Goal: Find specific page/section: Find specific page/section

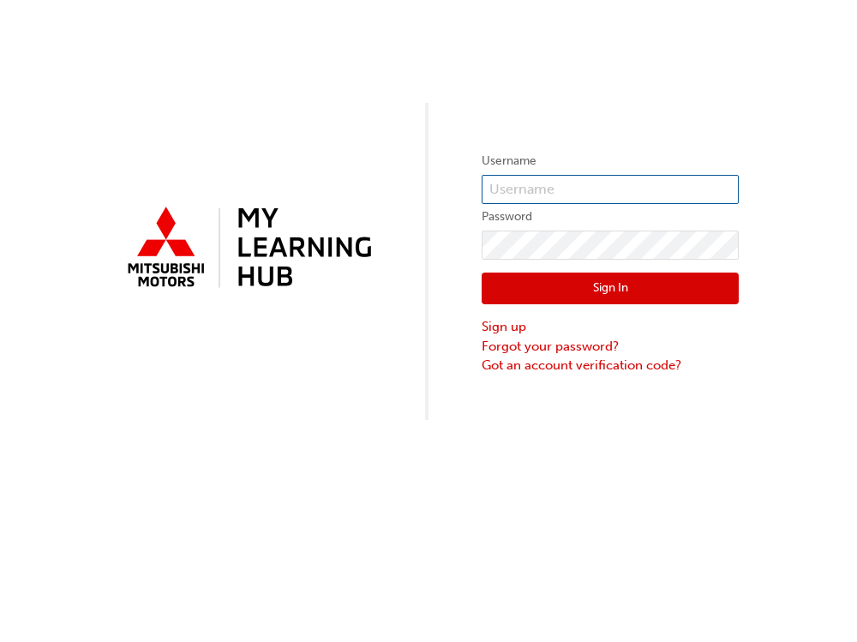
type input "[EMAIL_ADDRESS][DOMAIN_NAME]"
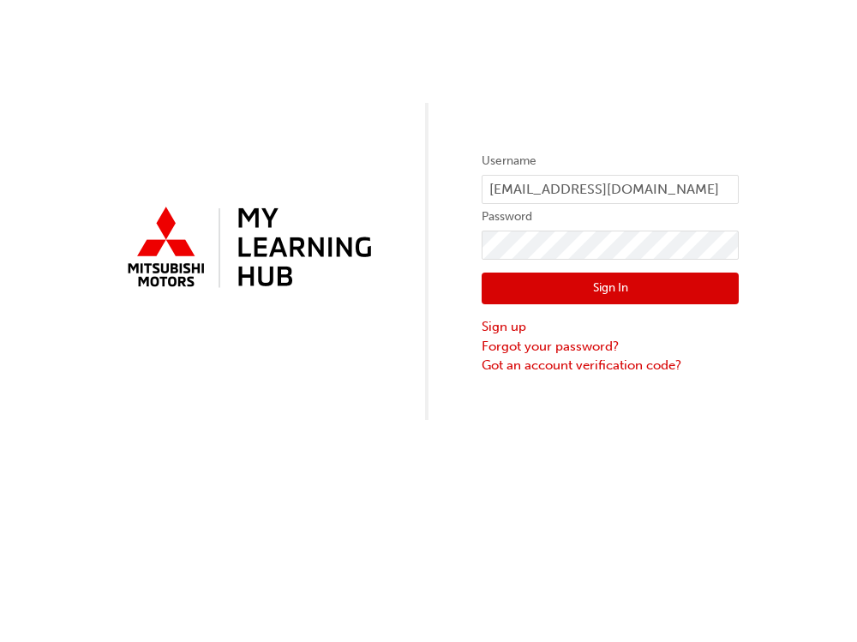
click at [678, 294] on button "Sign In" at bounding box center [610, 288] width 257 height 33
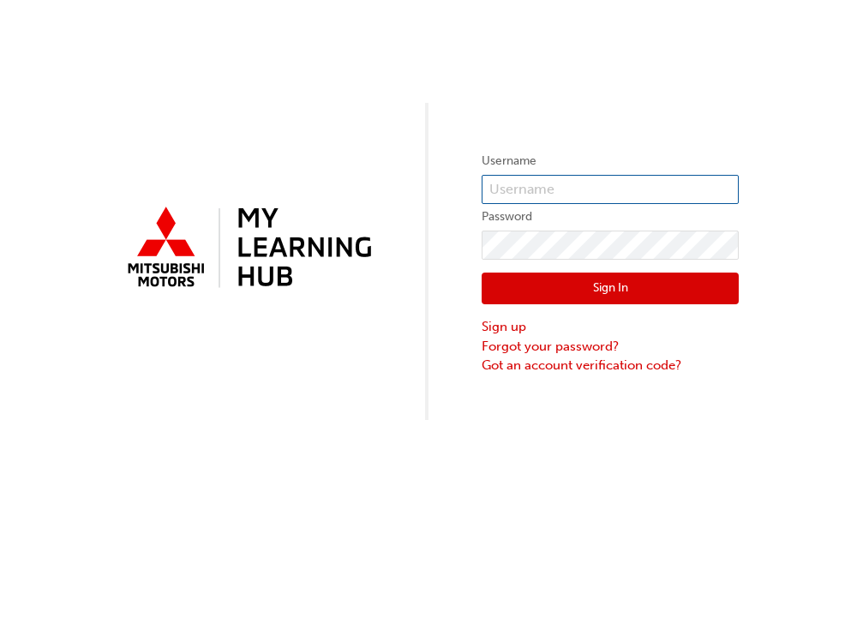
type input "[EMAIL_ADDRESS][DOMAIN_NAME]"
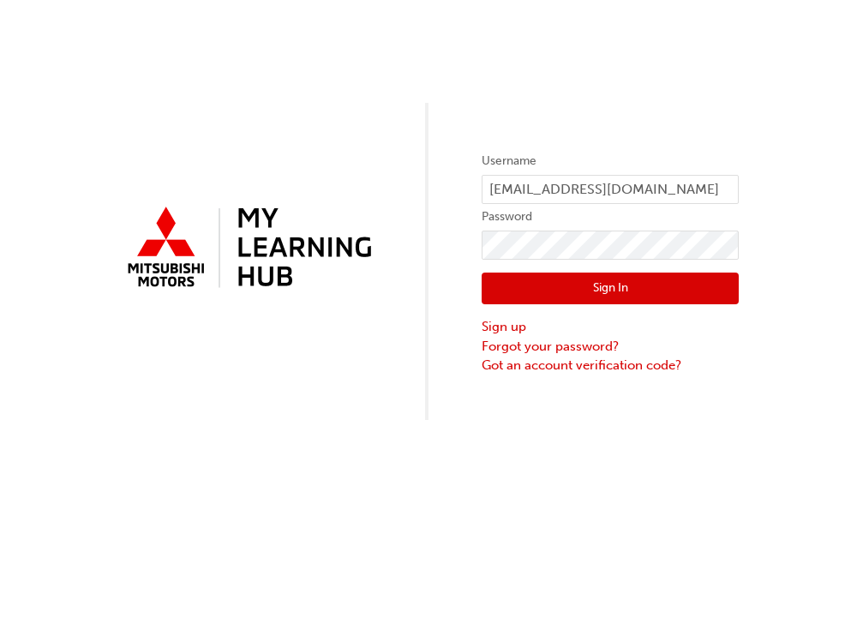
click at [664, 289] on button "Sign In" at bounding box center [610, 288] width 257 height 33
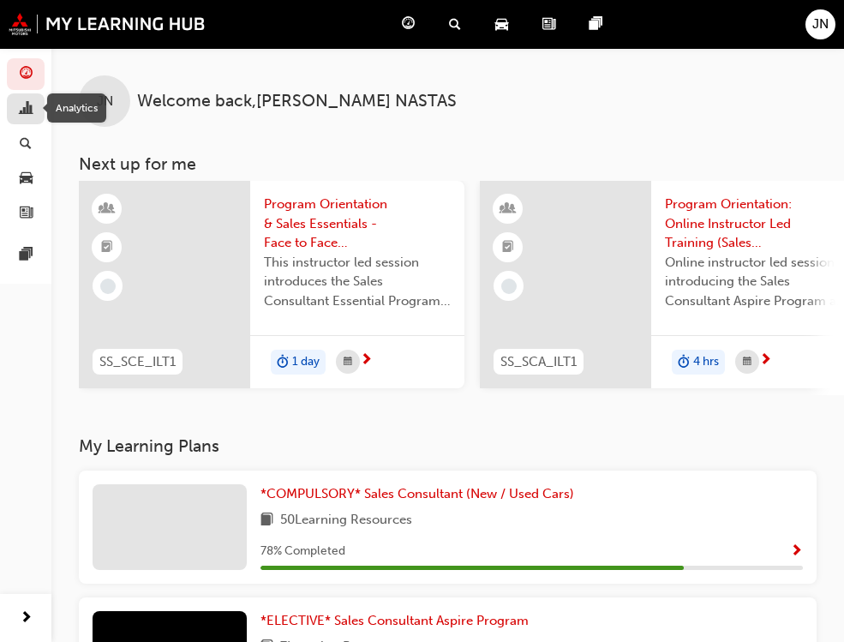
click at [25, 111] on span "chart-icon" at bounding box center [26, 109] width 13 height 15
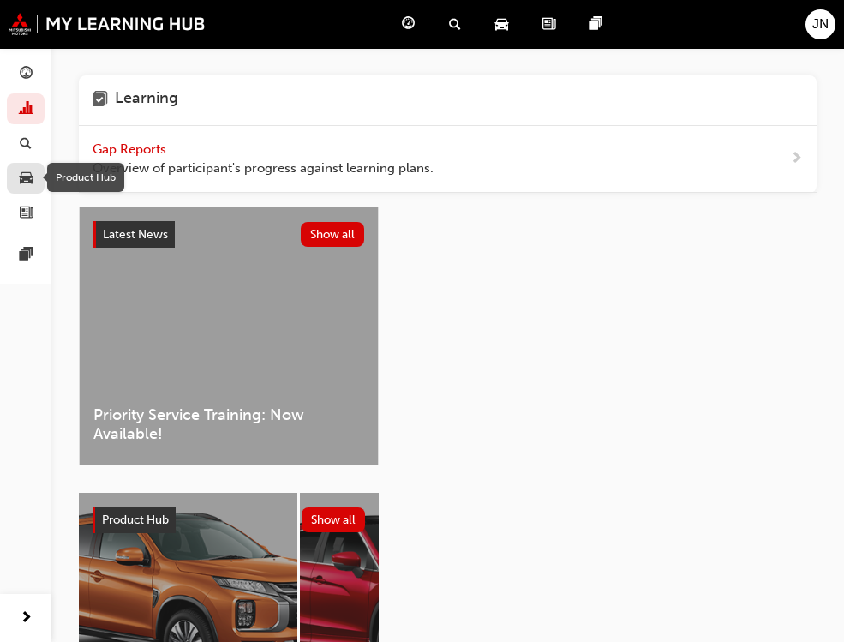
click at [21, 183] on span "car-icon" at bounding box center [26, 178] width 13 height 15
